Goal: Navigation & Orientation: Find specific page/section

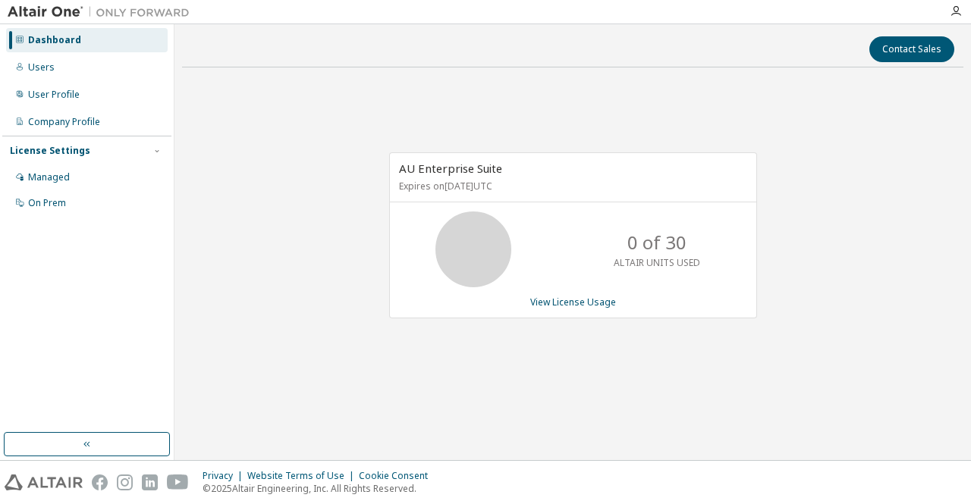
click at [65, 10] on img at bounding box center [103, 12] width 190 height 15
